Goal: Find specific page/section: Find specific page/section

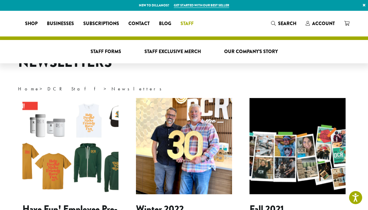
click at [194, 25] on span "Staff" at bounding box center [187, 23] width 13 height 7
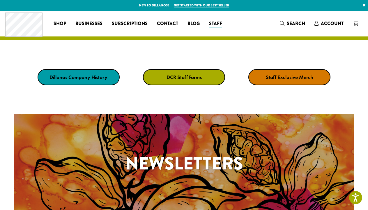
click at [157, 74] on link "DCR Staff Forms" at bounding box center [184, 77] width 82 height 16
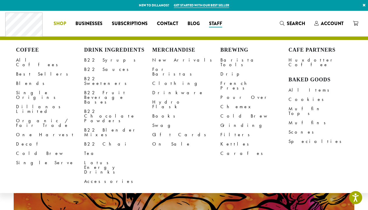
click at [53, 22] on link "Shop" at bounding box center [60, 23] width 22 height 9
click at [30, 57] on link "All Coffees" at bounding box center [50, 62] width 68 height 14
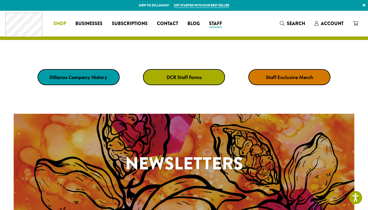
click at [58, 22] on span "Shop" at bounding box center [60, 23] width 13 height 7
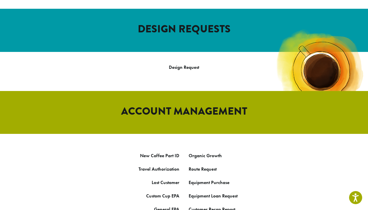
scroll to position [228, 0]
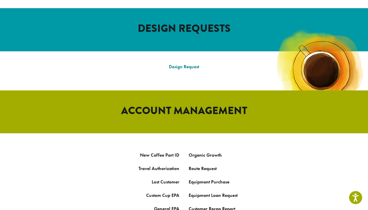
click at [171, 64] on link "Design Request" at bounding box center [184, 67] width 30 height 6
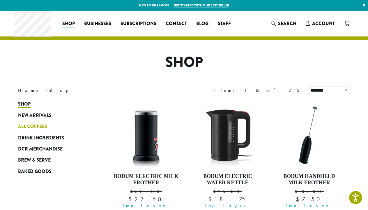
click at [29, 127] on span "All Coffees" at bounding box center [32, 126] width 29 height 7
click at [32, 126] on span "All Coffees" at bounding box center [32, 126] width 29 height 7
click at [31, 126] on span "All Coffees" at bounding box center [32, 126] width 29 height 7
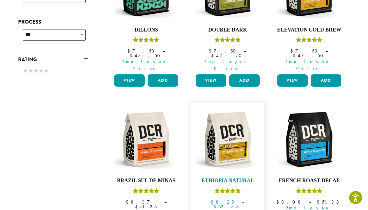
scroll to position [304, 0]
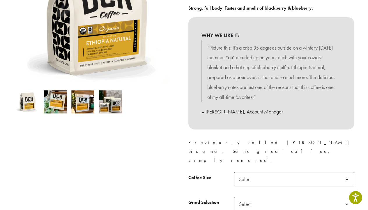
scroll to position [129, 0]
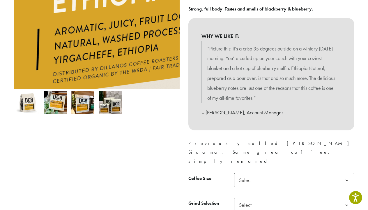
drag, startPoint x: 85, startPoint y: 48, endPoint x: 94, endPoint y: 47, distance: 8.8
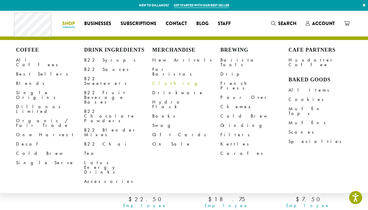
click at [160, 80] on link "Clothing" at bounding box center [186, 83] width 68 height 9
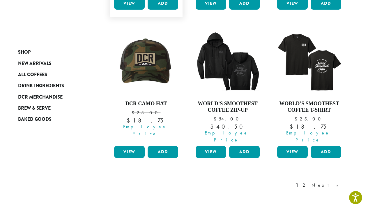
scroll to position [515, 0]
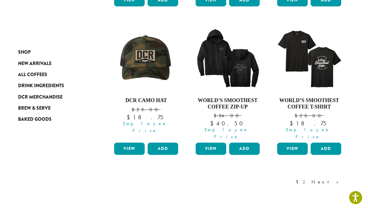
click at [309, 178] on link "2" at bounding box center [305, 181] width 7 height 7
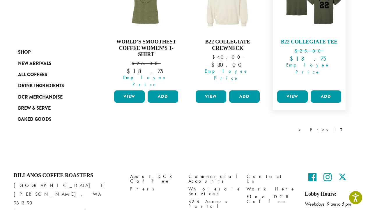
scroll to position [138, 0]
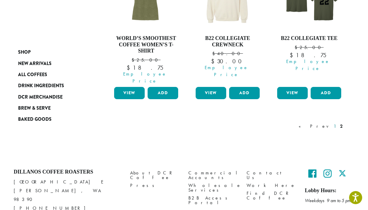
click at [334, 123] on link "1" at bounding box center [335, 126] width 5 height 7
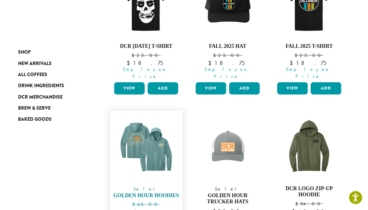
scroll to position [133, 0]
